Goal: Information Seeking & Learning: Learn about a topic

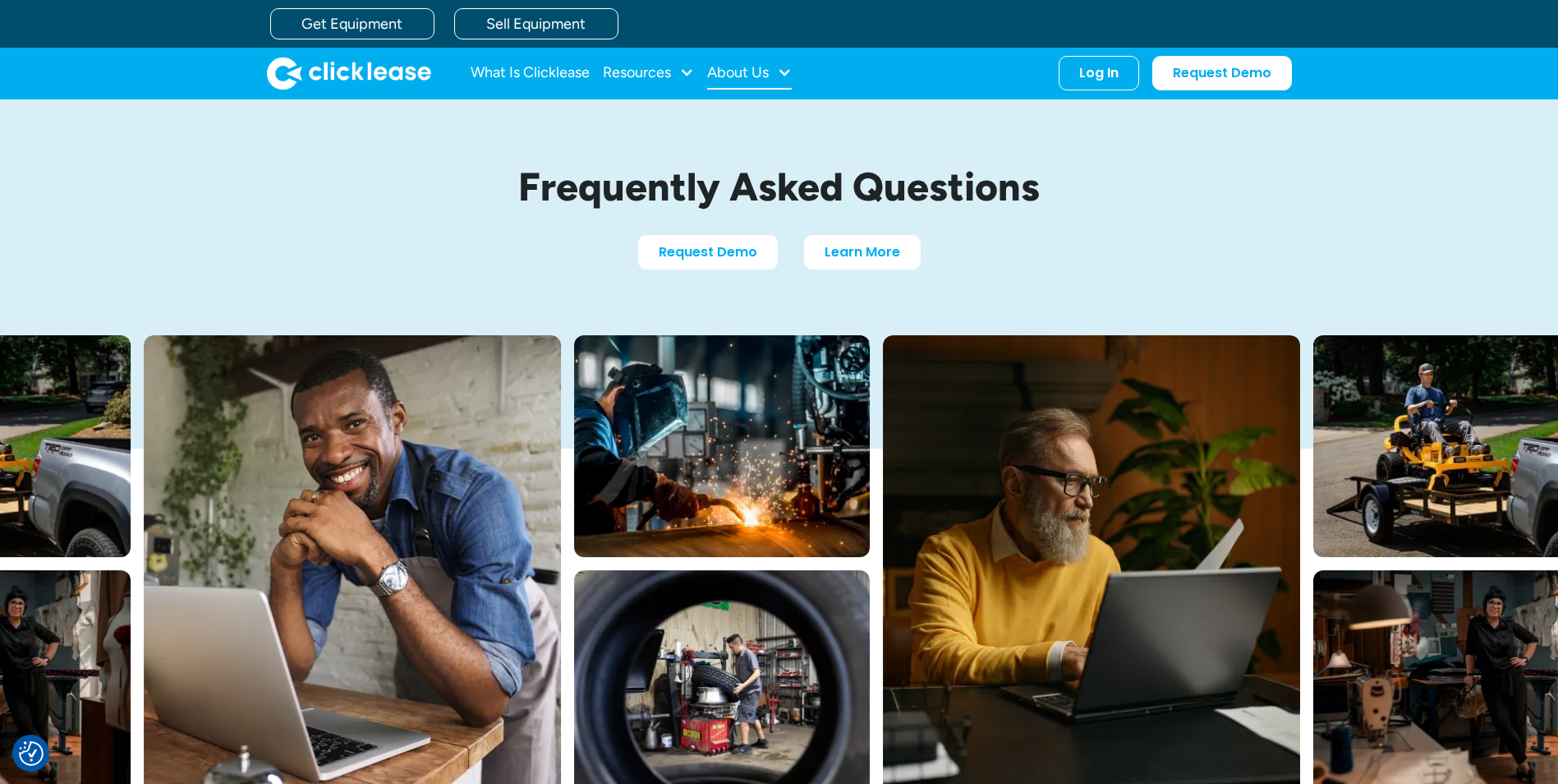
click at [774, 79] on div "About Us" at bounding box center [749, 73] width 85 height 33
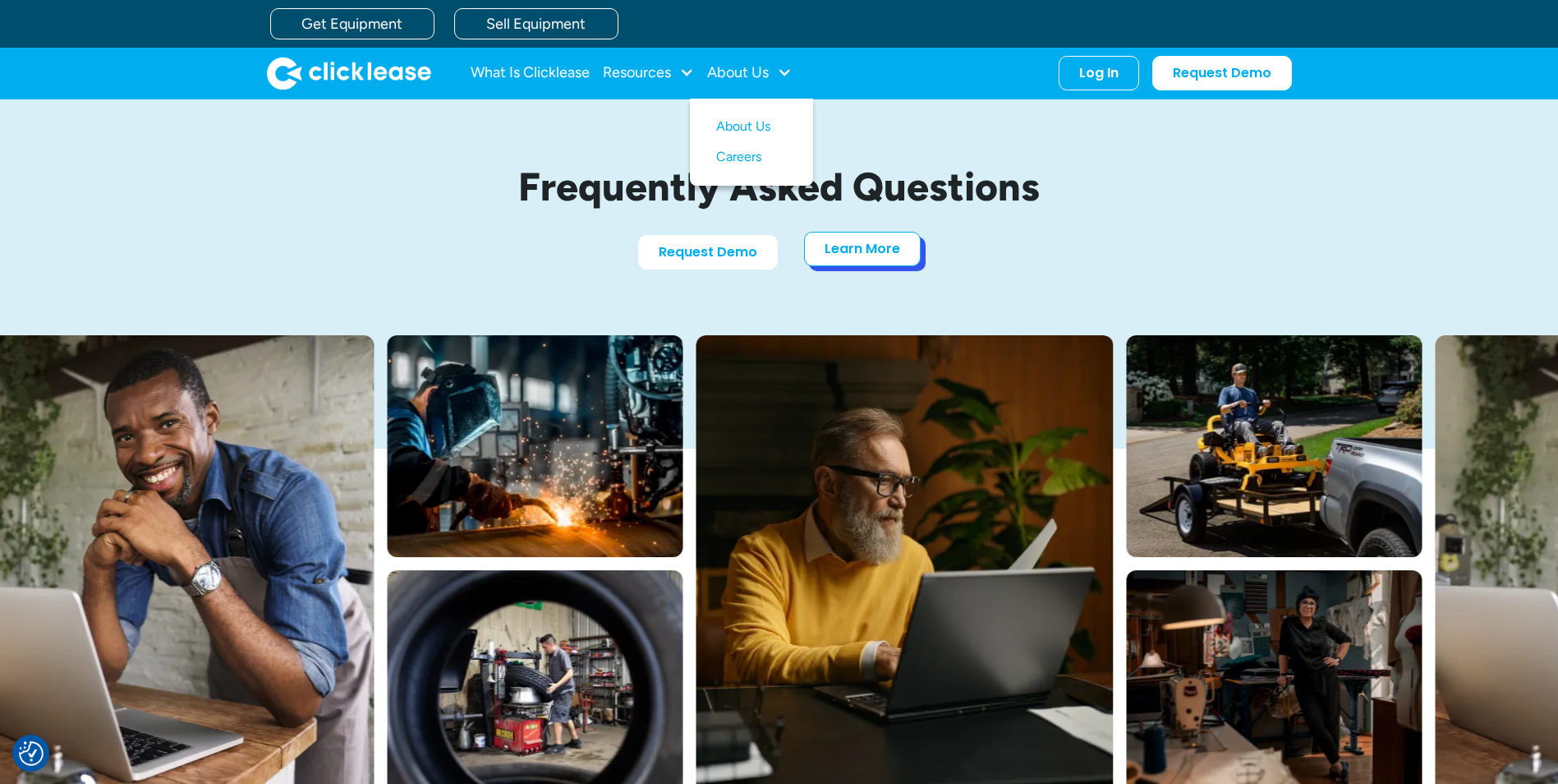
click at [866, 244] on link "Learn More" at bounding box center [862, 249] width 117 height 34
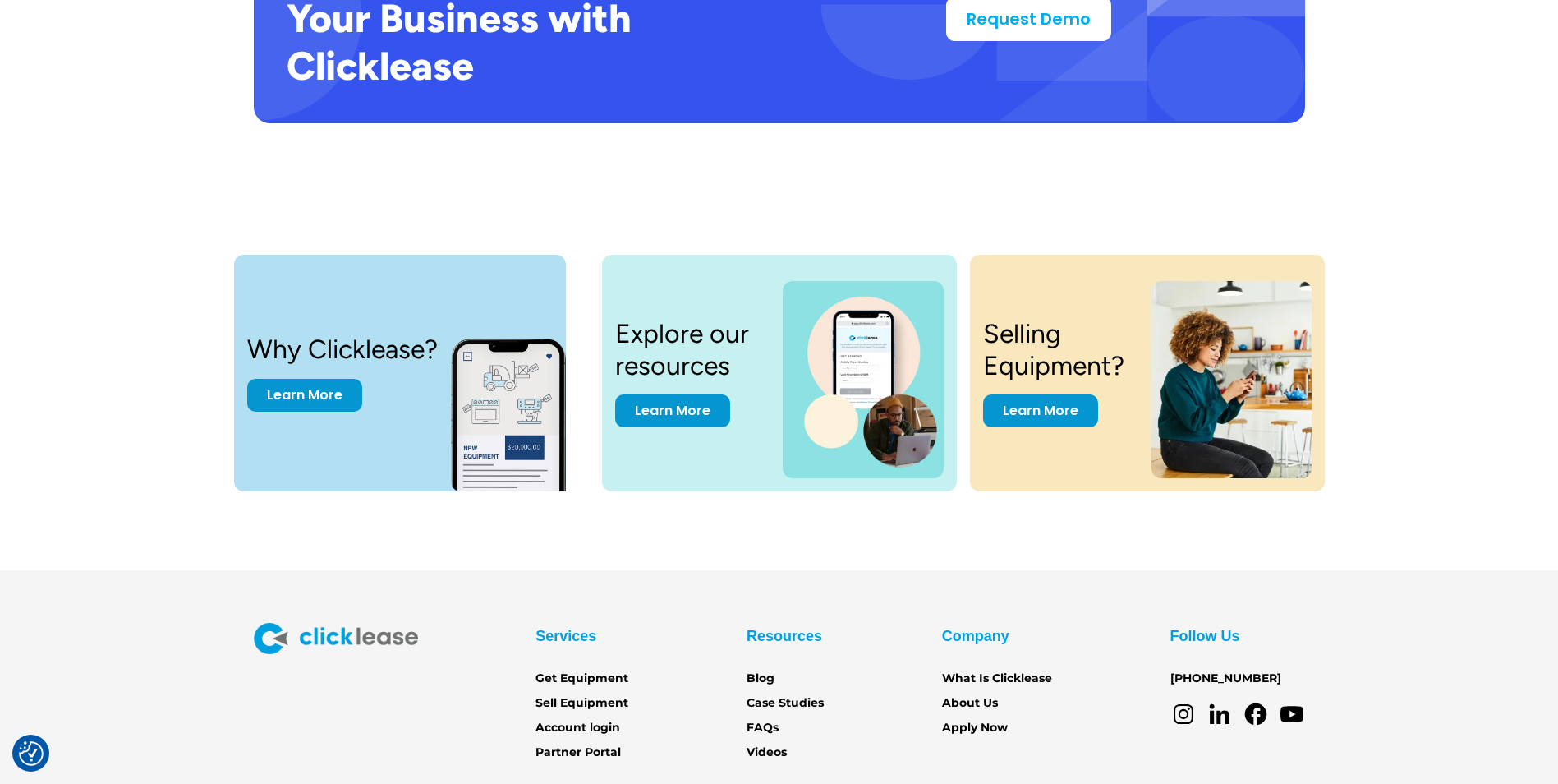
scroll to position [3383, 0]
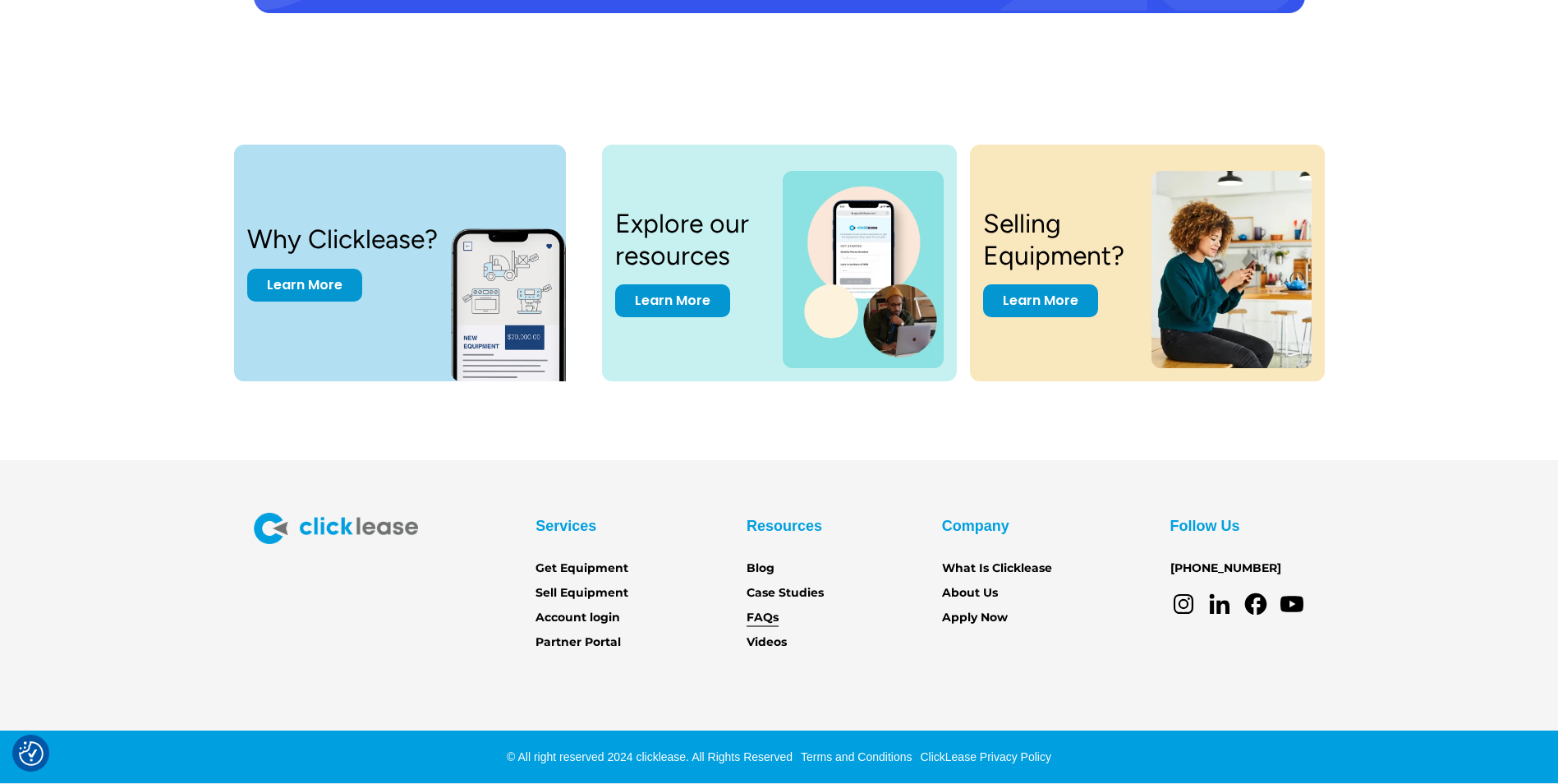
click at [759, 617] on link "FAQs" at bounding box center [763, 618] width 32 height 18
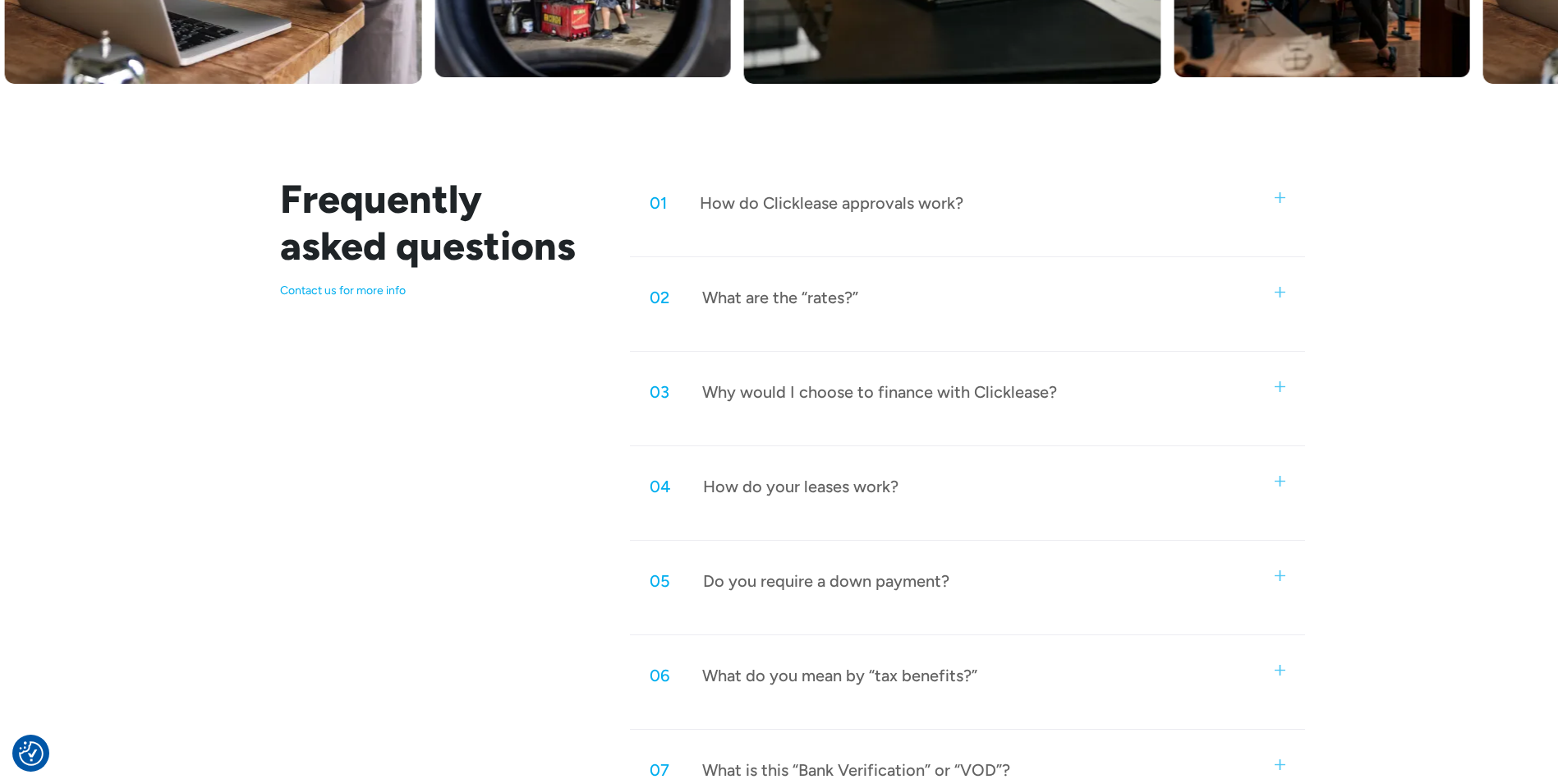
scroll to position [712, 0]
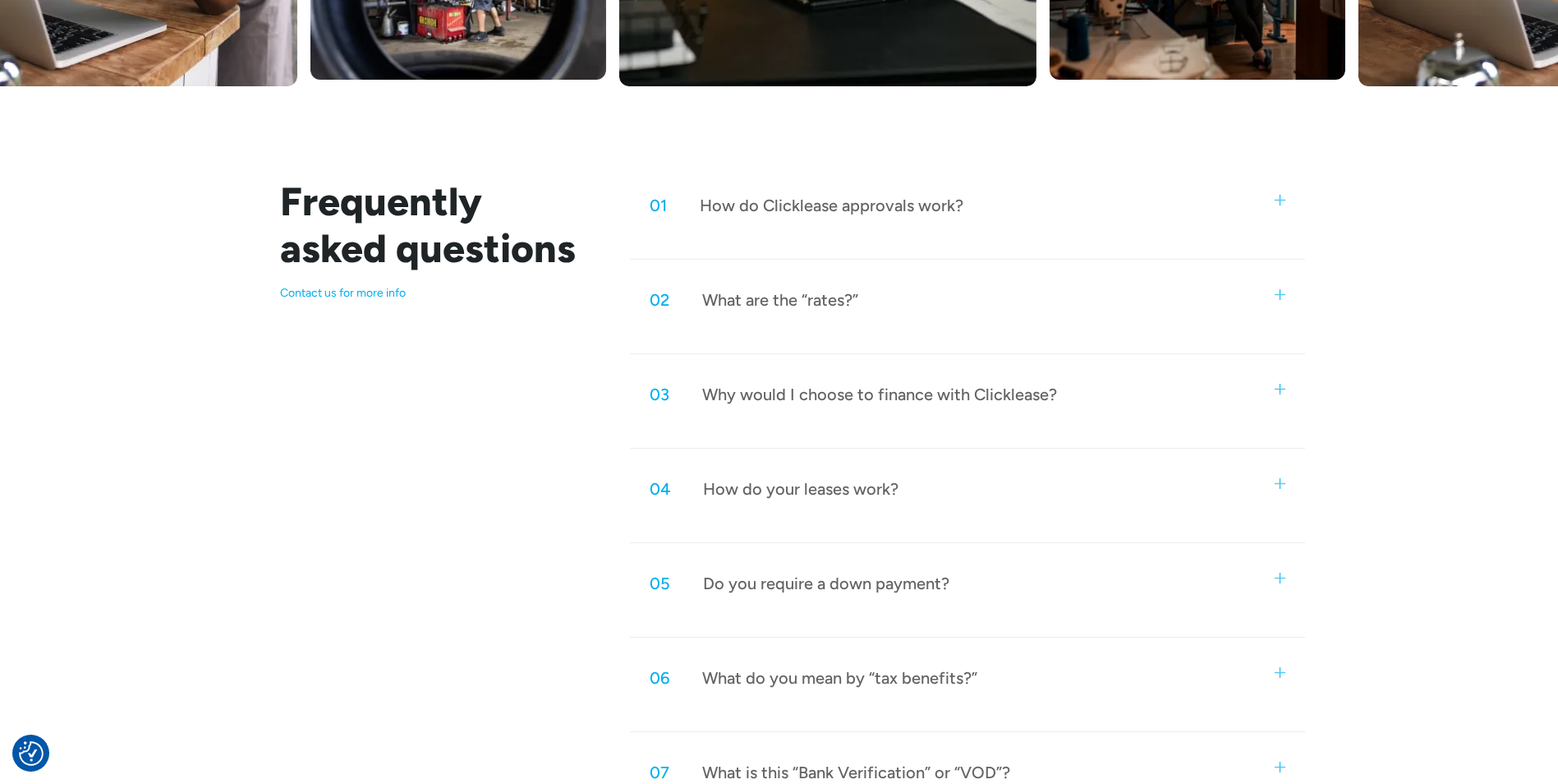
click at [1276, 289] on img at bounding box center [1280, 294] width 11 height 11
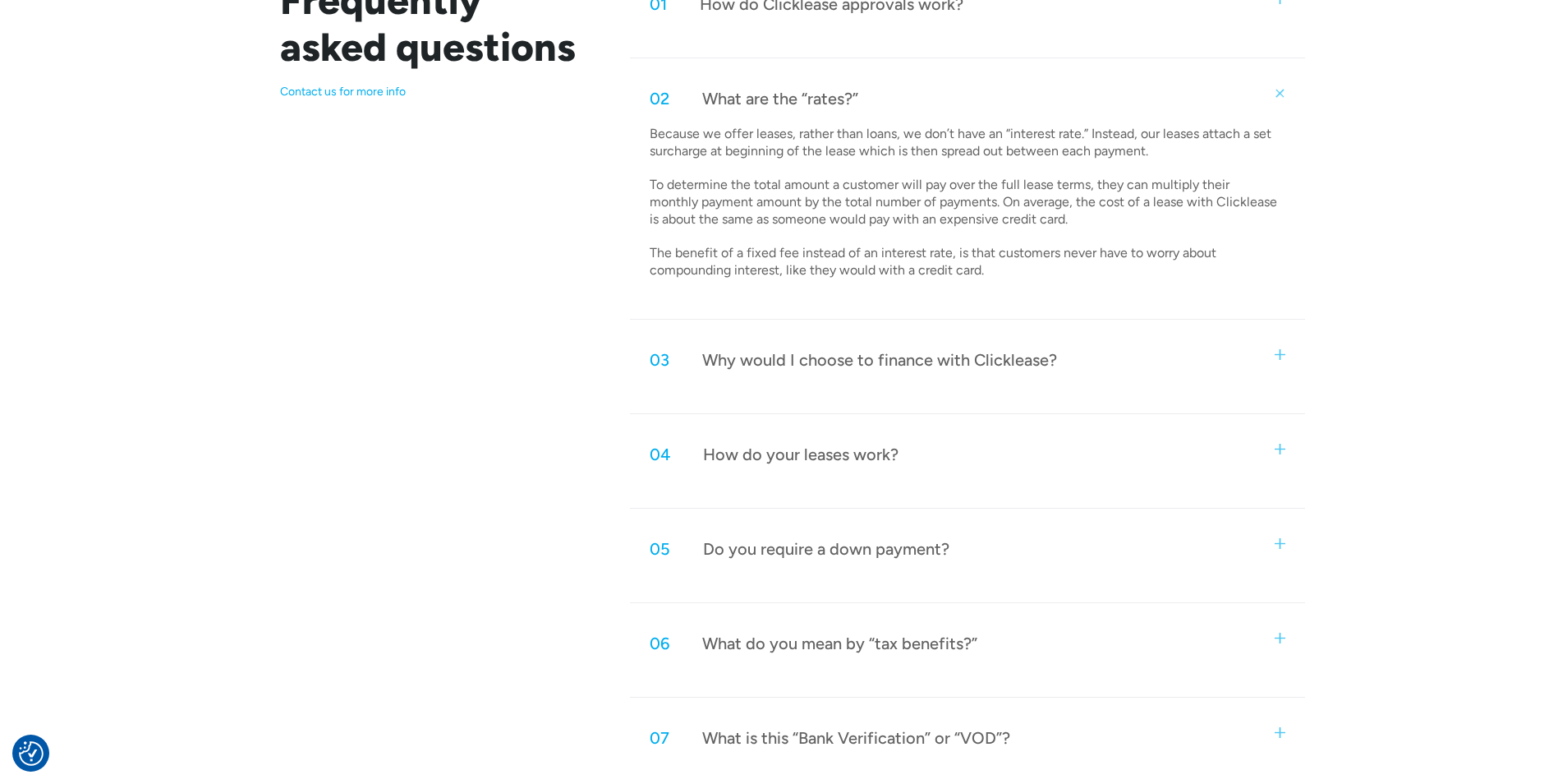
scroll to position [976, 0]
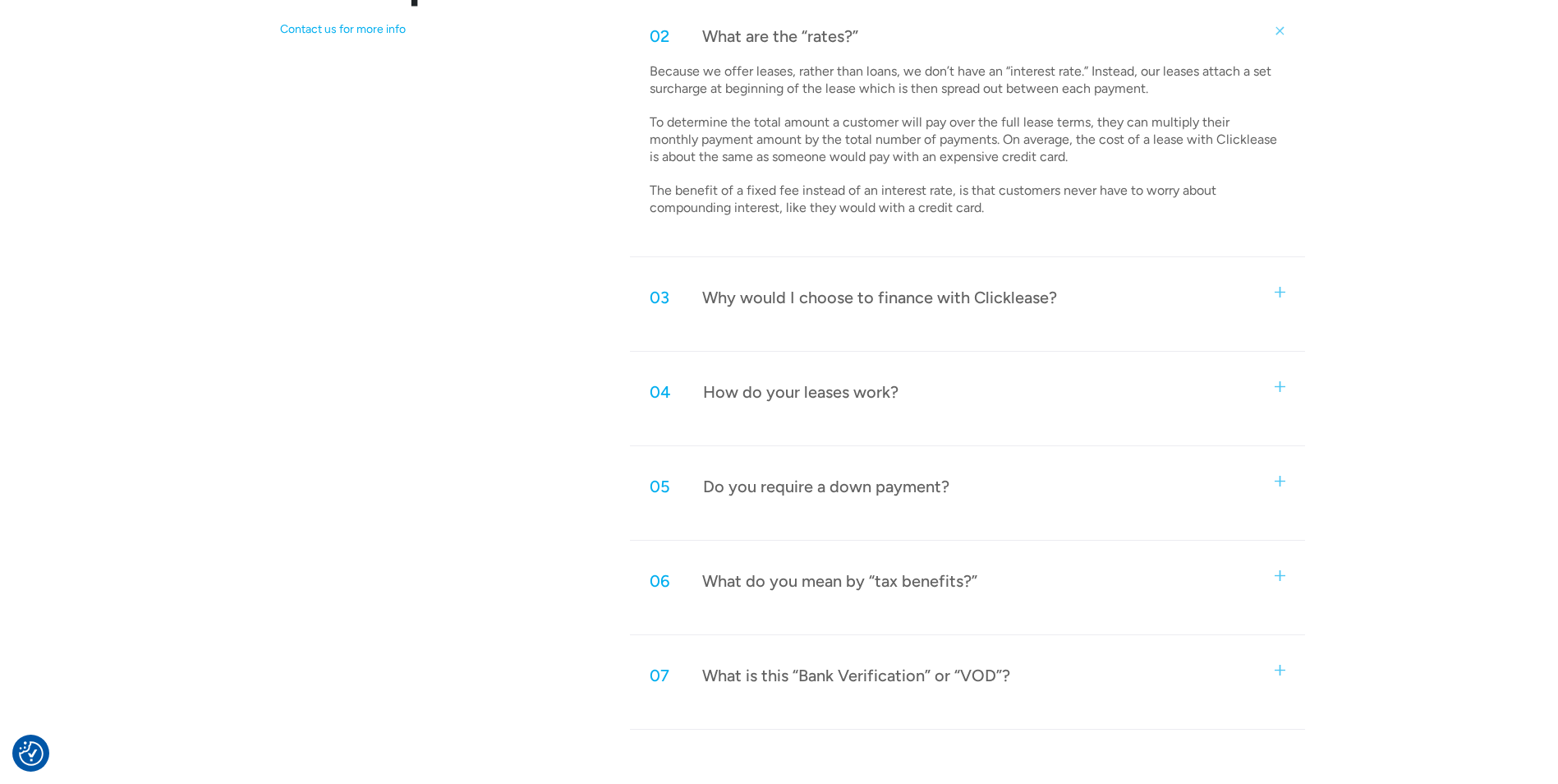
click at [1281, 289] on img at bounding box center [1280, 292] width 11 height 11
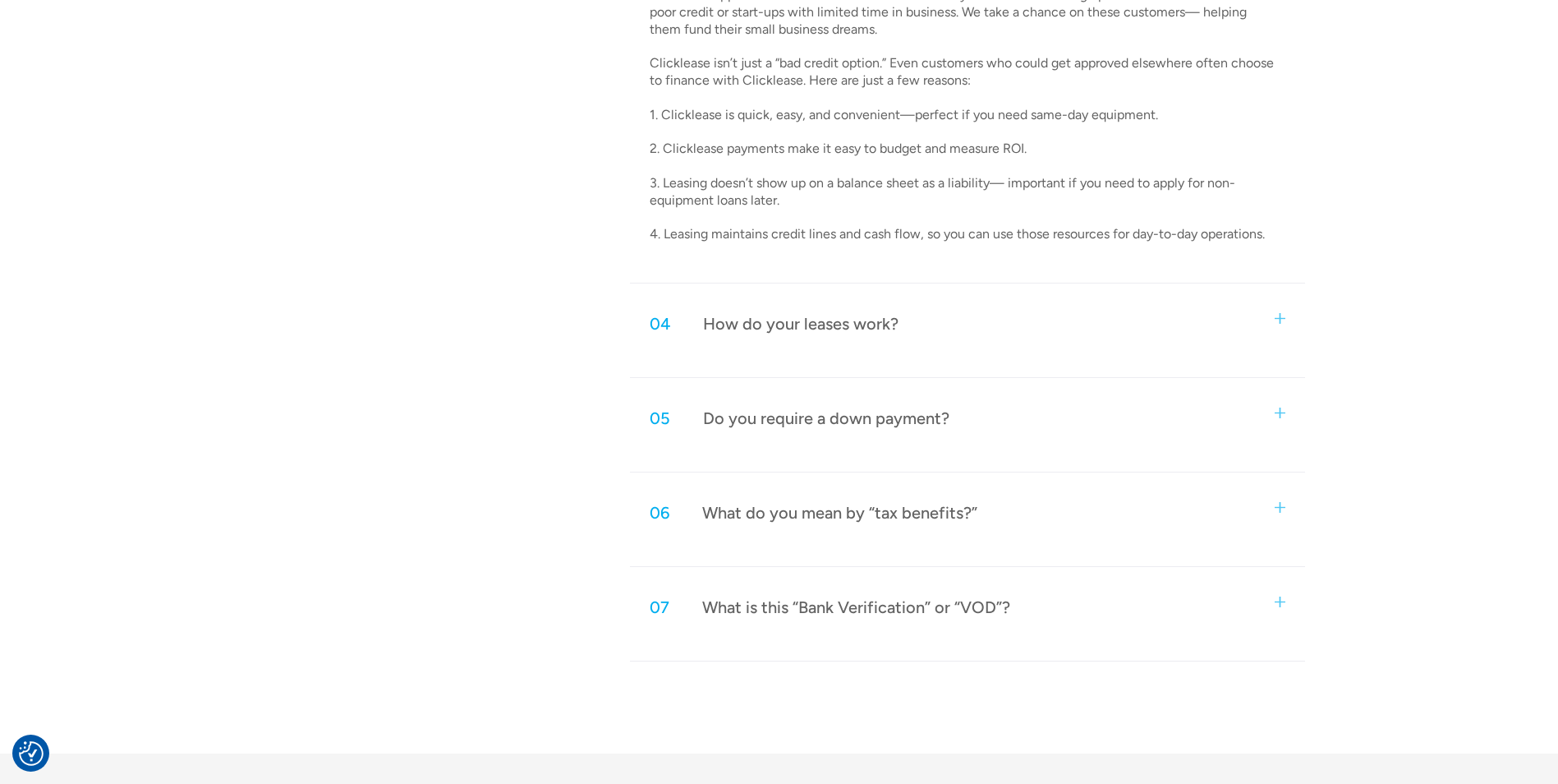
scroll to position [1316, 0]
click at [1280, 315] on img at bounding box center [1280, 315] width 11 height 11
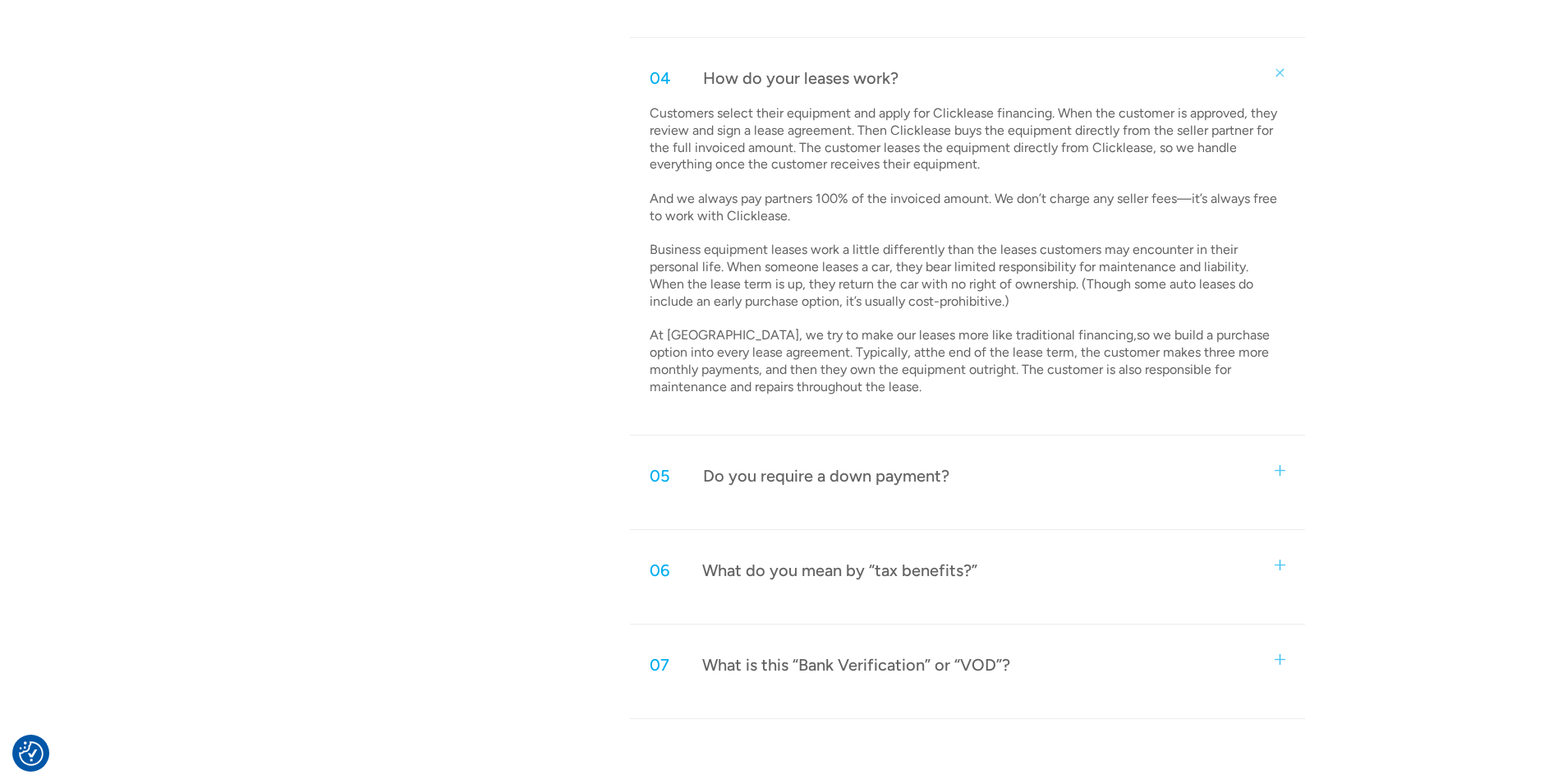
scroll to position [1654, 0]
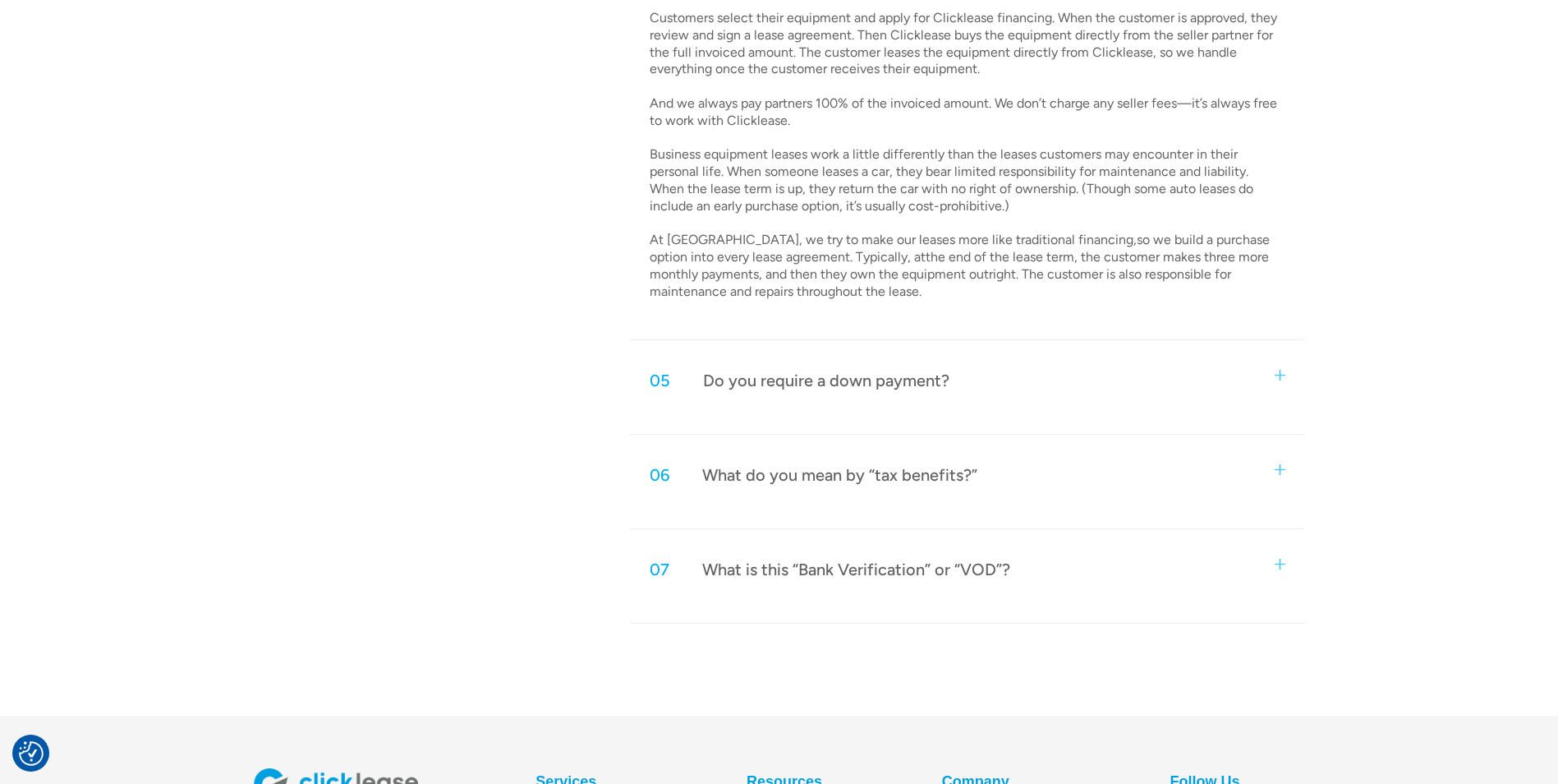
click at [1279, 374] on img at bounding box center [1280, 375] width 11 height 11
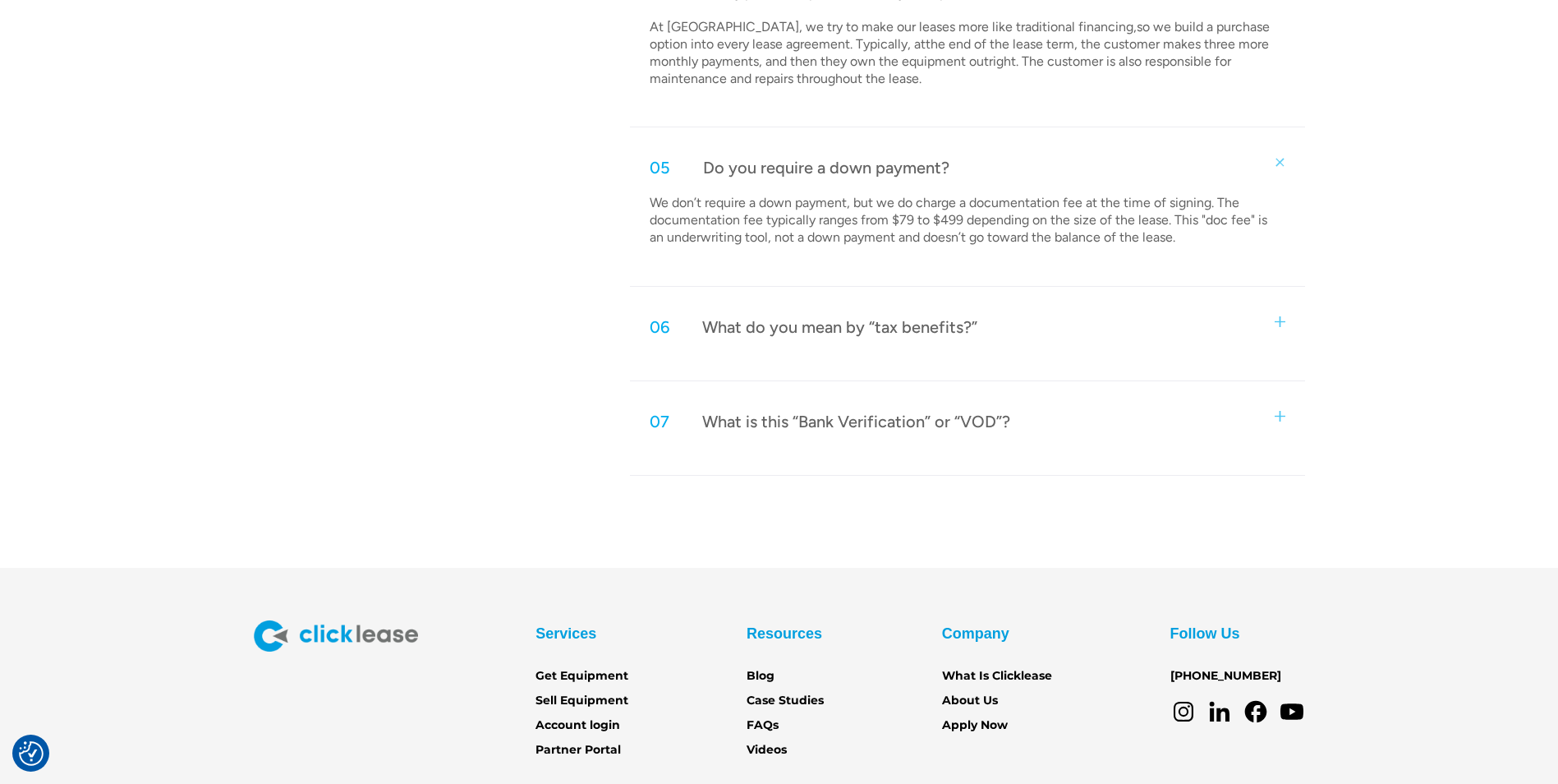
scroll to position [1891, 0]
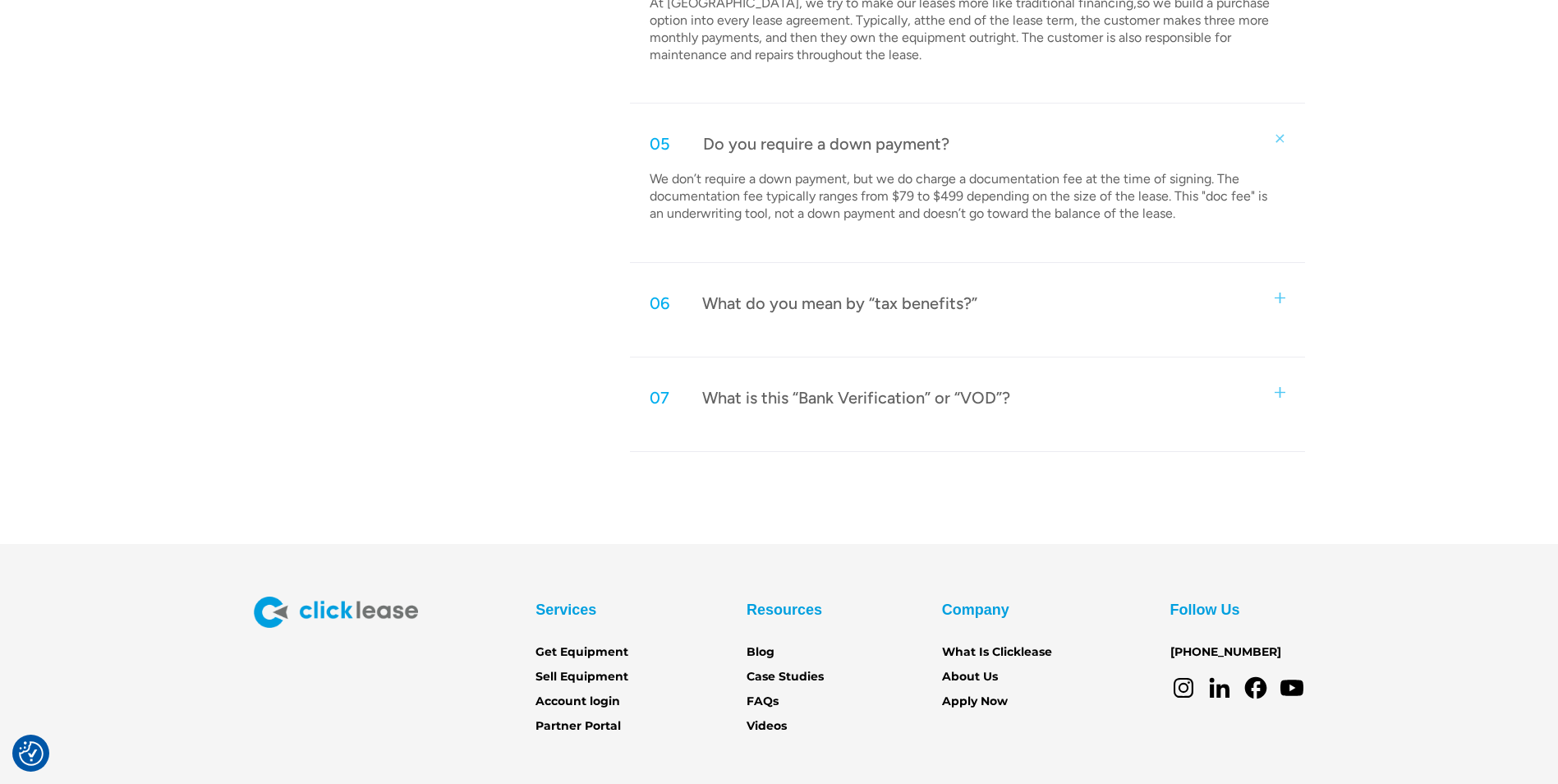
click at [1279, 297] on img at bounding box center [1280, 297] width 11 height 11
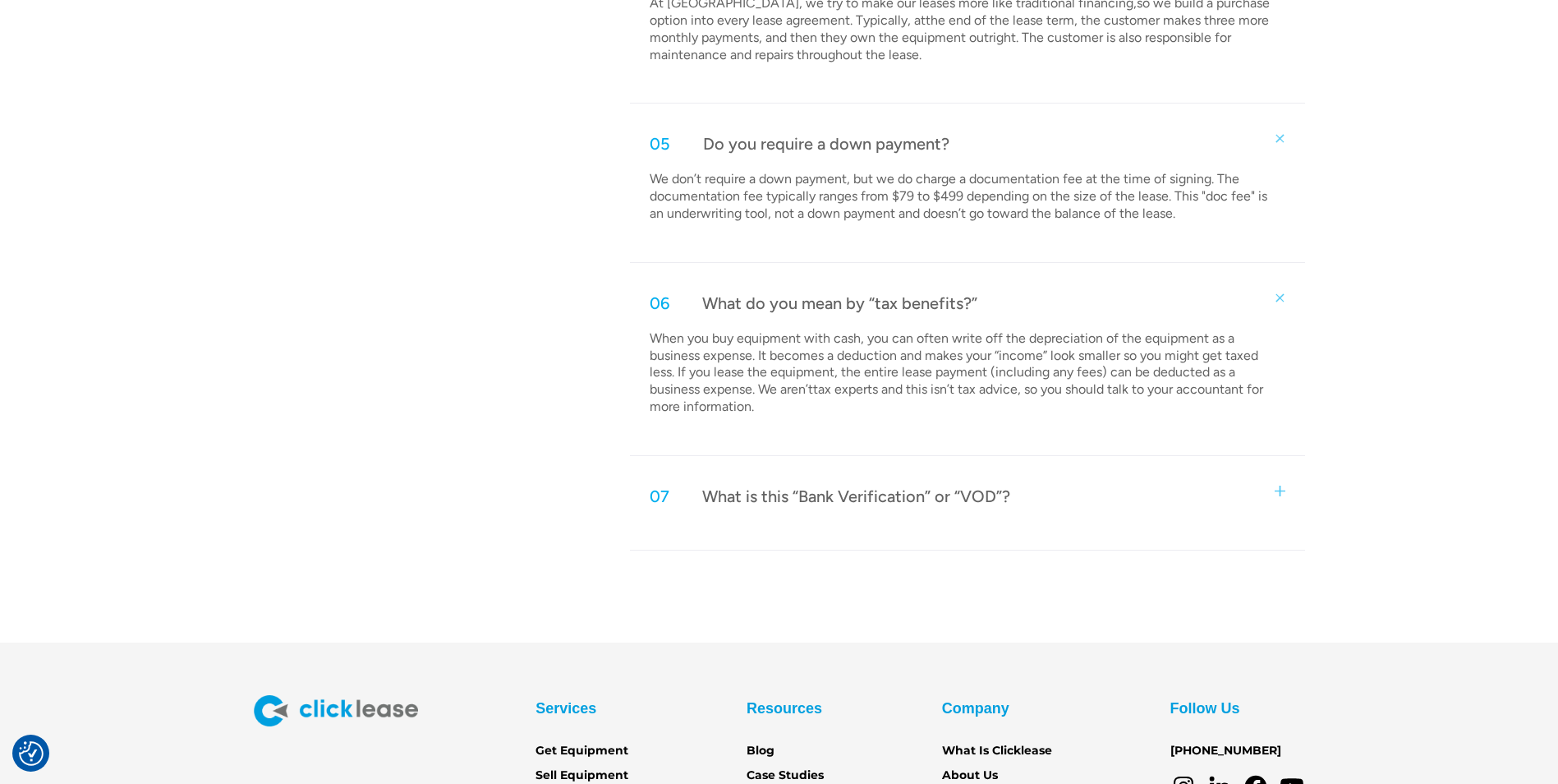
click at [1277, 485] on img at bounding box center [1280, 490] width 11 height 11
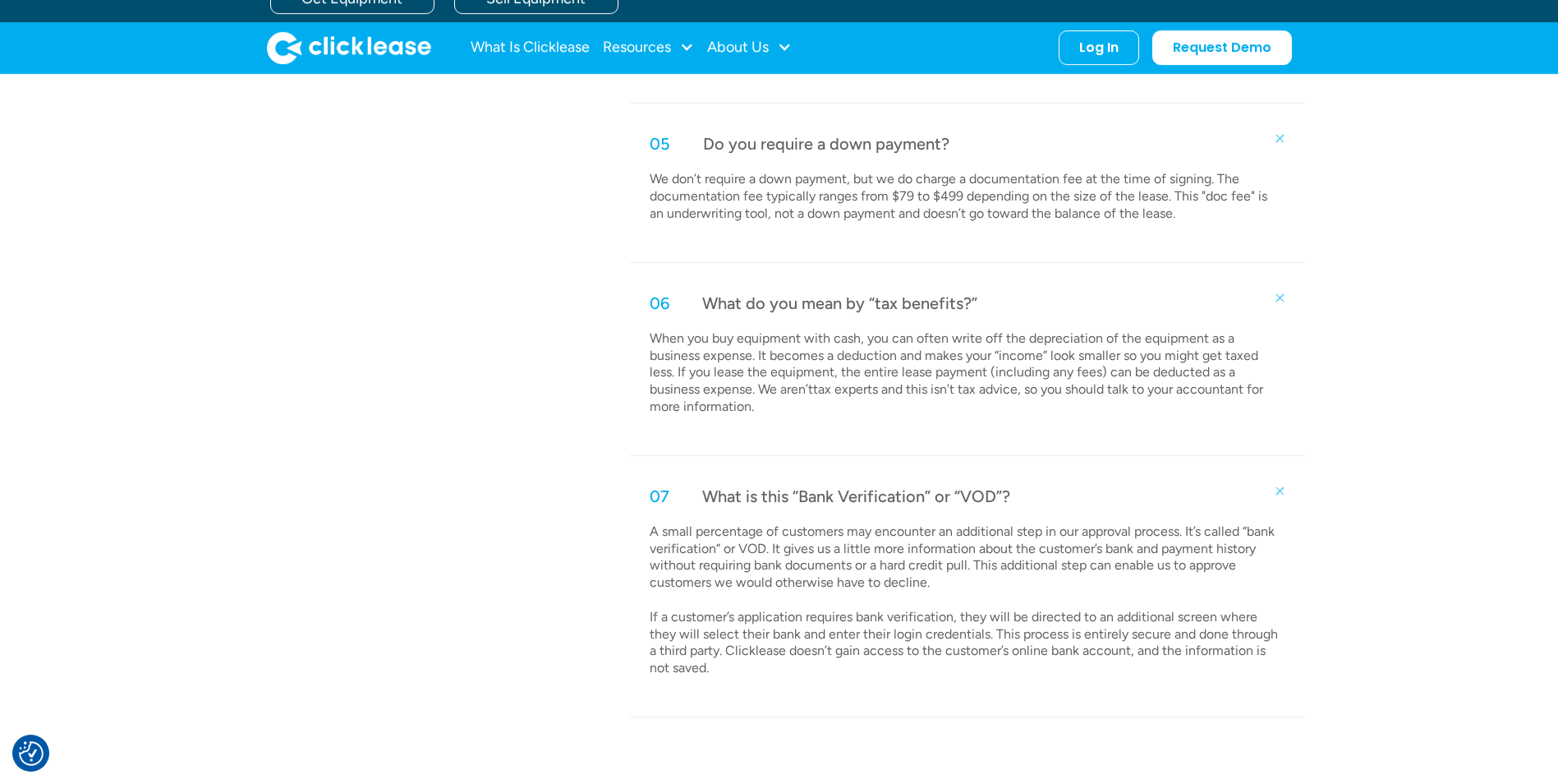
scroll to position [0, 0]
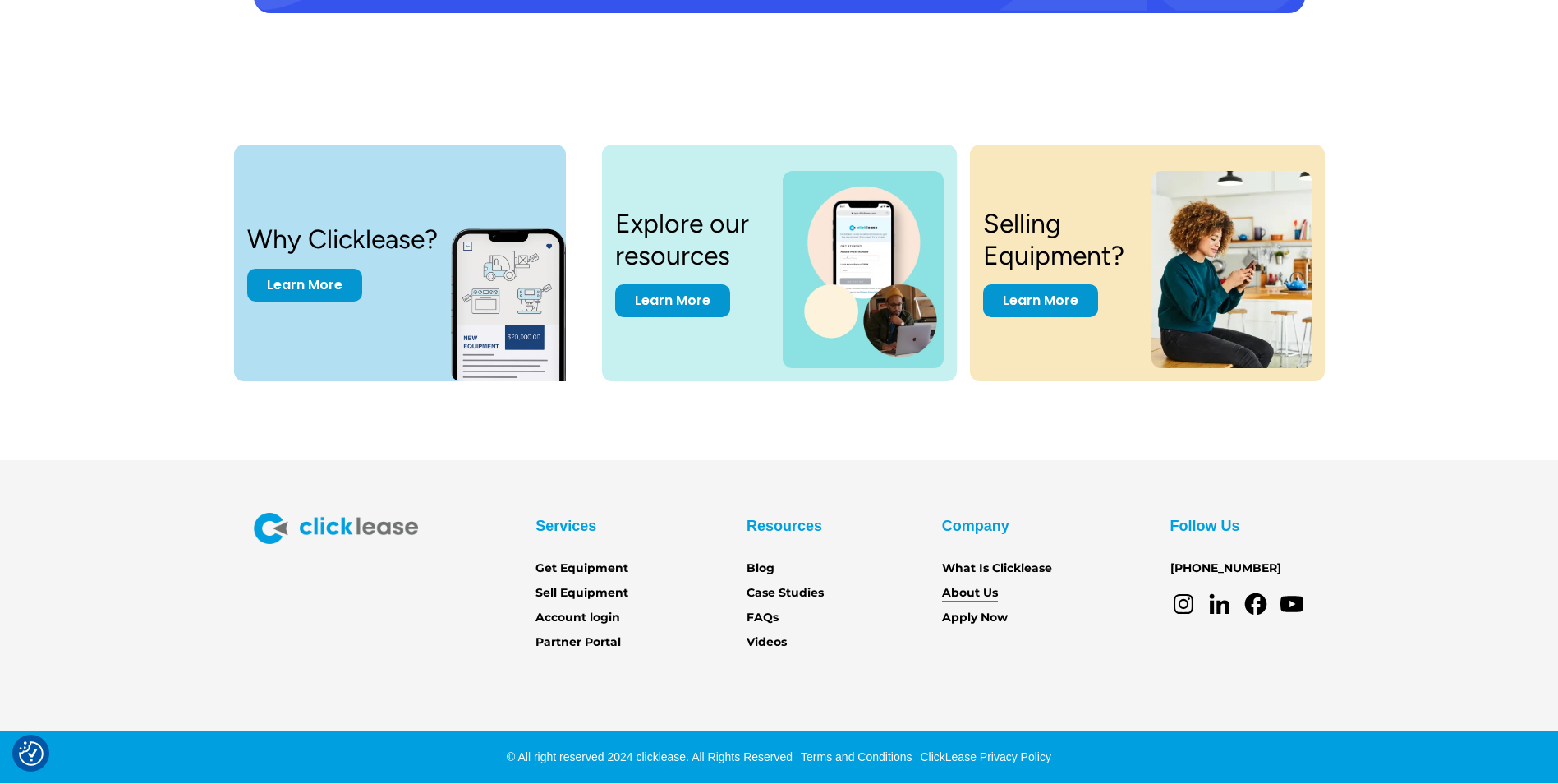
click at [972, 598] on link "About Us" at bounding box center [970, 593] width 56 height 18
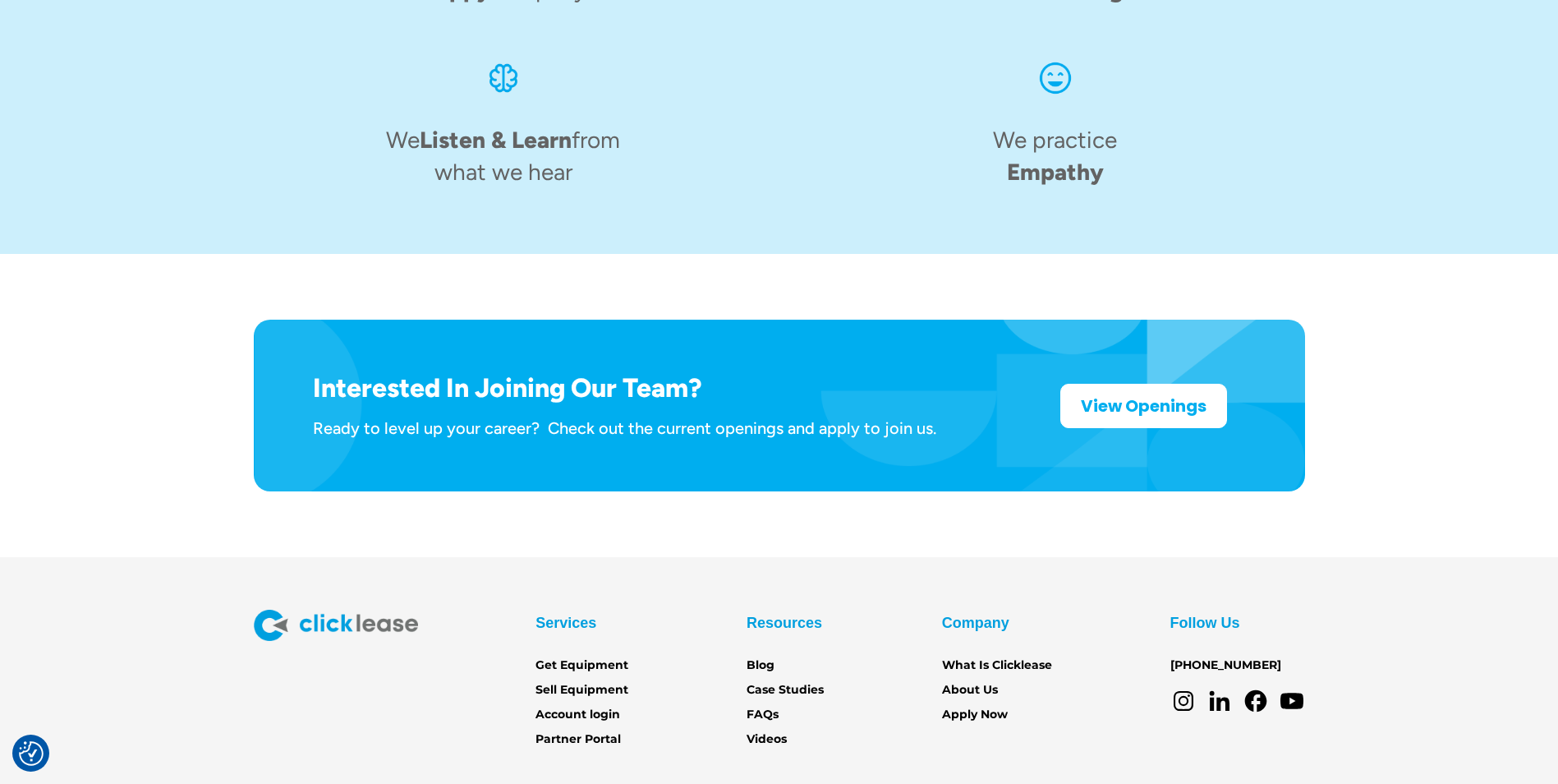
scroll to position [2521, 0]
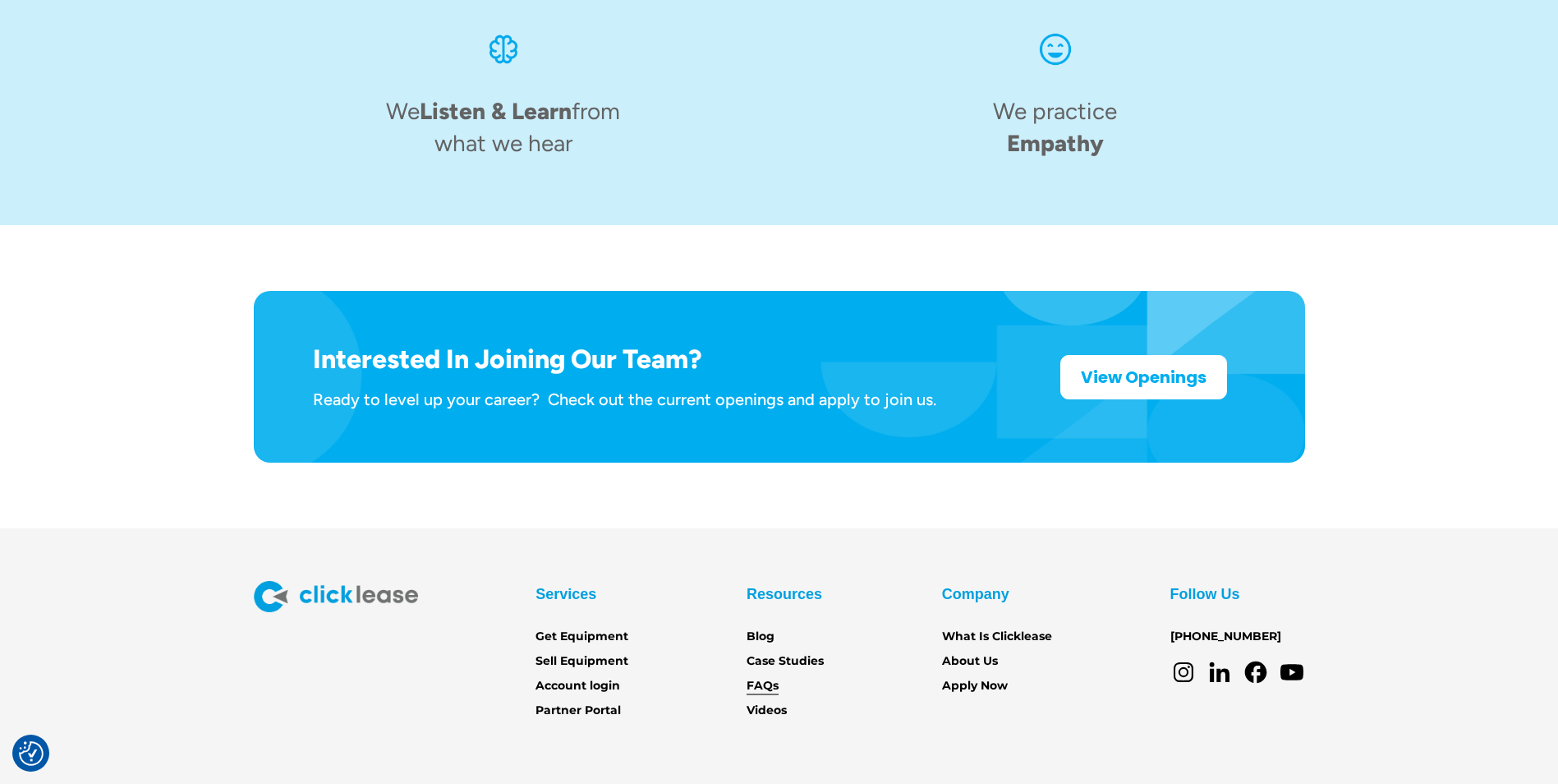
click at [763, 677] on link "FAQs" at bounding box center [763, 686] width 32 height 18
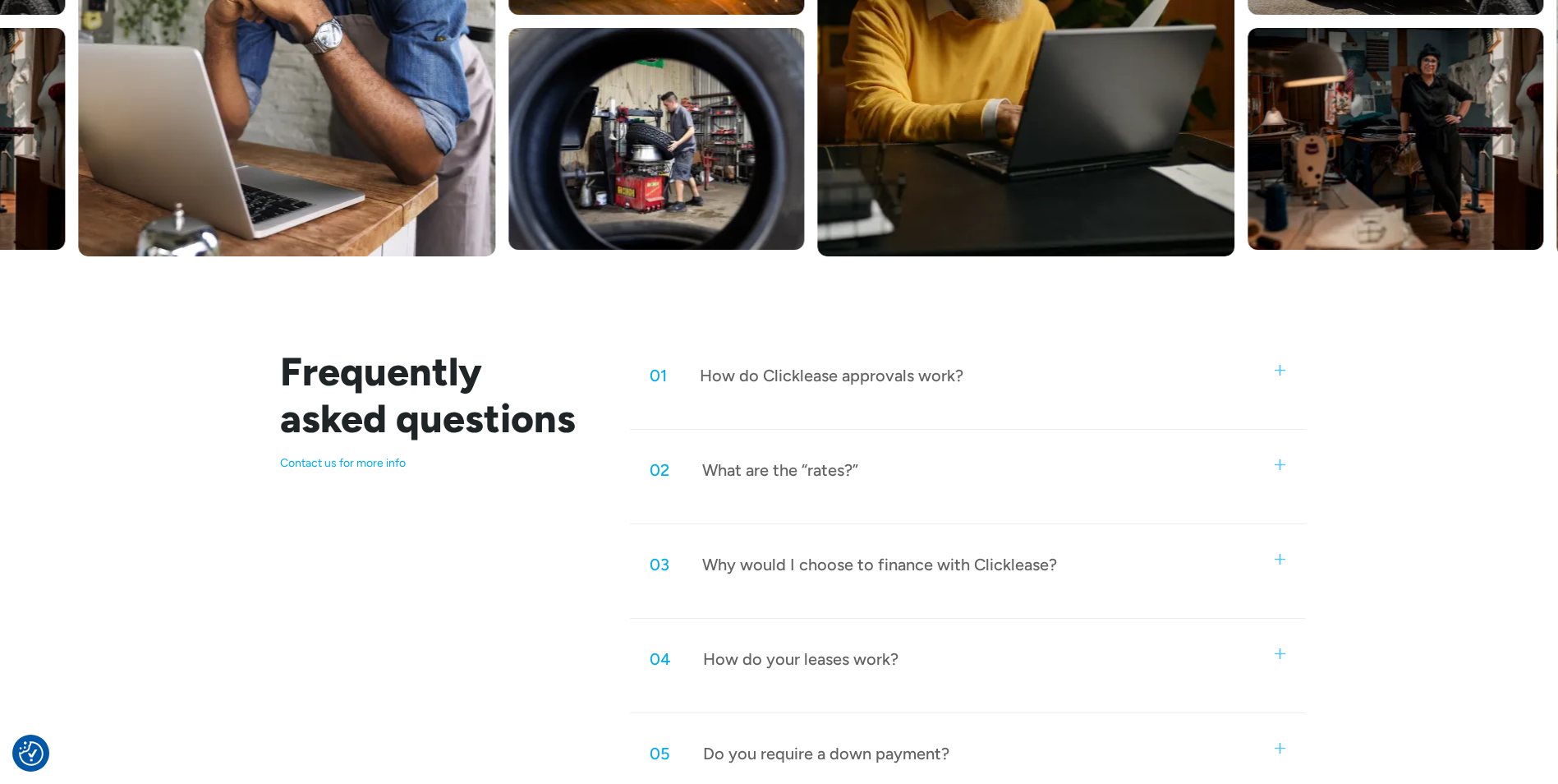
scroll to position [678, 0]
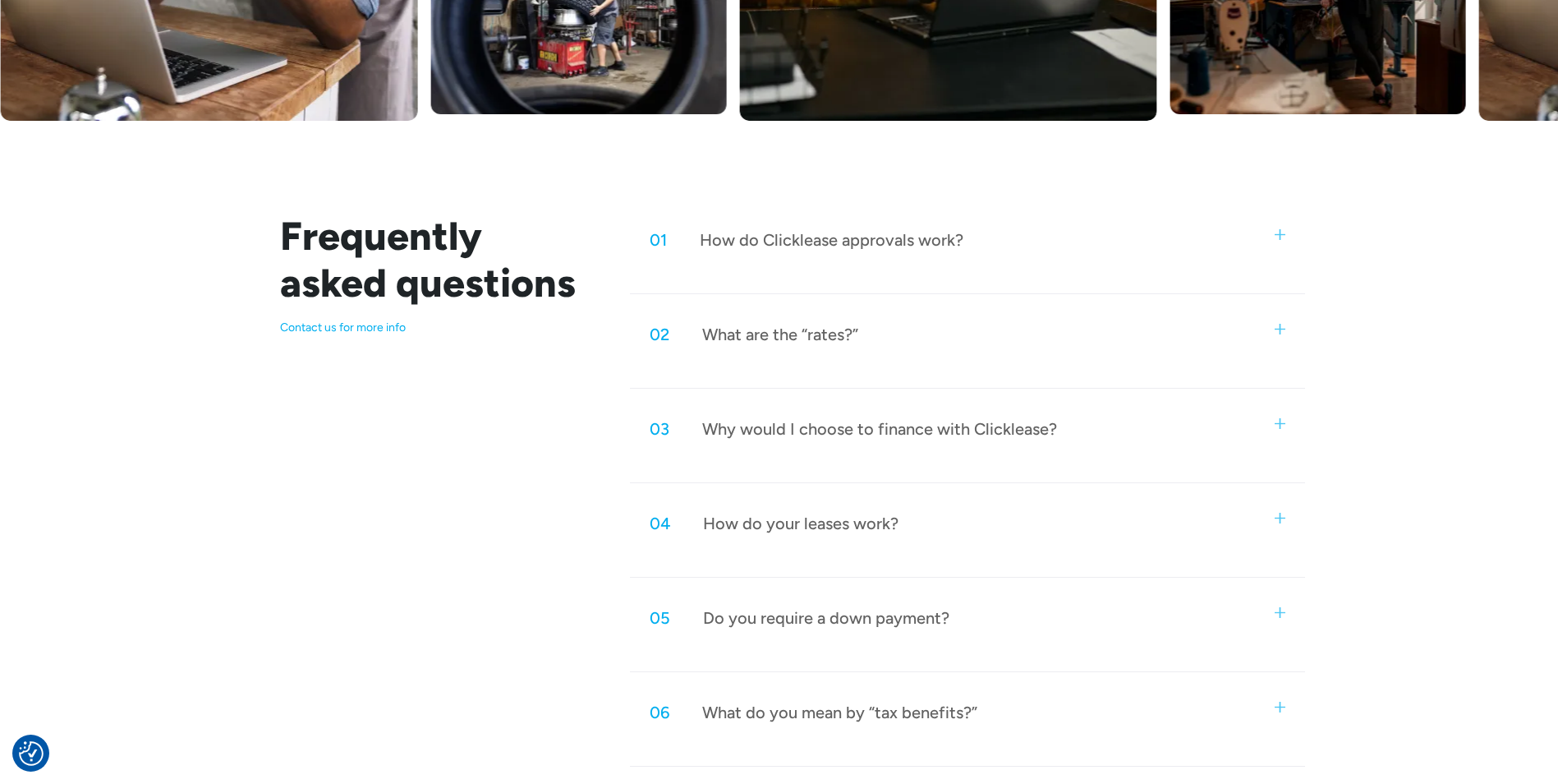
click at [1280, 231] on img at bounding box center [1280, 234] width 11 height 11
